Goal: Navigation & Orientation: Find specific page/section

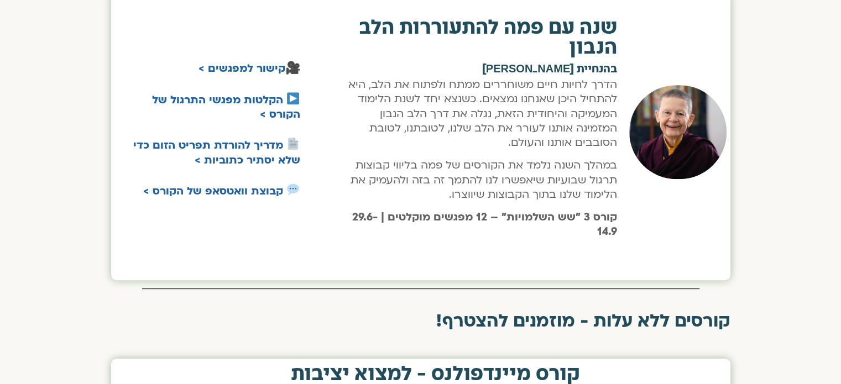
scroll to position [504, 0]
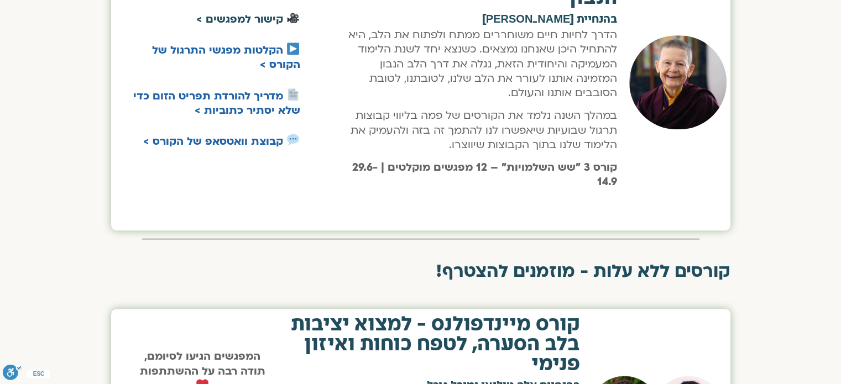
click at [243, 26] on link "קישור למפגשים >" at bounding box center [239, 19] width 87 height 14
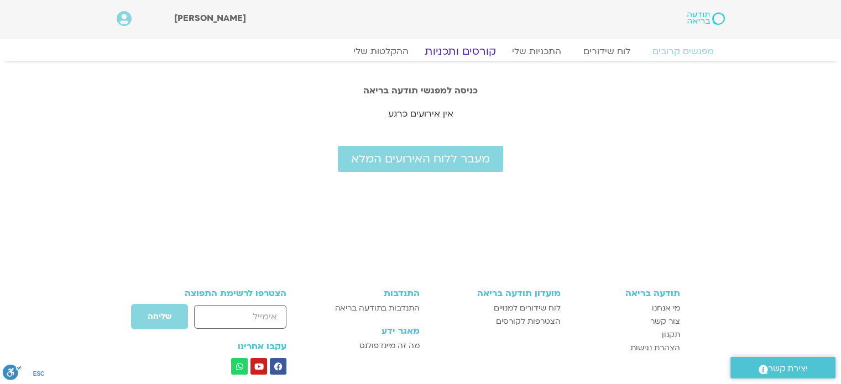
click at [449, 57] on link "קורסים ותכניות" at bounding box center [459, 51] width 97 height 13
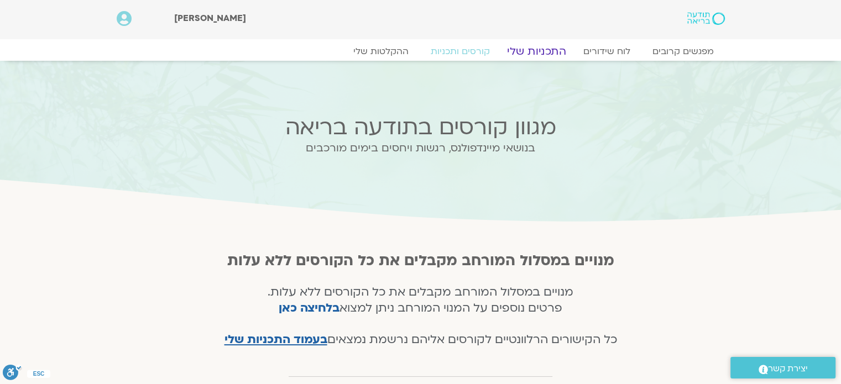
click at [527, 52] on link "התכניות שלי" at bounding box center [536, 51] width 86 height 13
